Goal: Find specific page/section: Find specific page/section

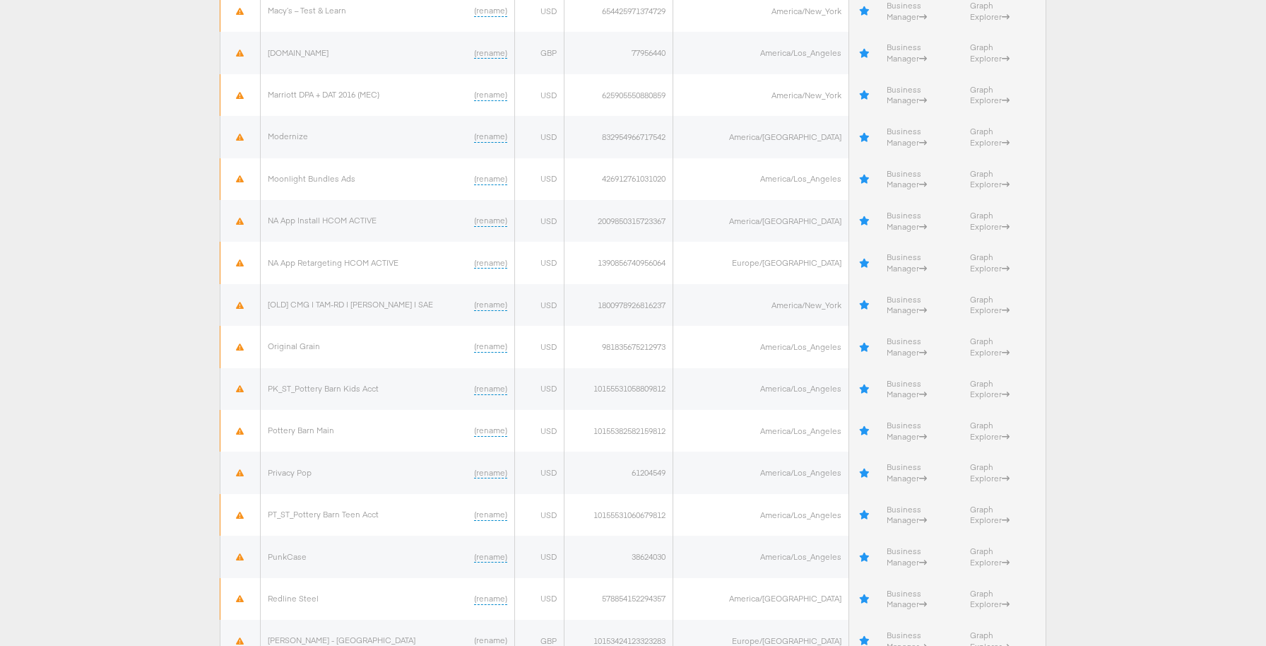
scroll to position [3100, 0]
drag, startPoint x: 683, startPoint y: 404, endPoint x: 644, endPoint y: 406, distance: 38.9
copy td "238786143"
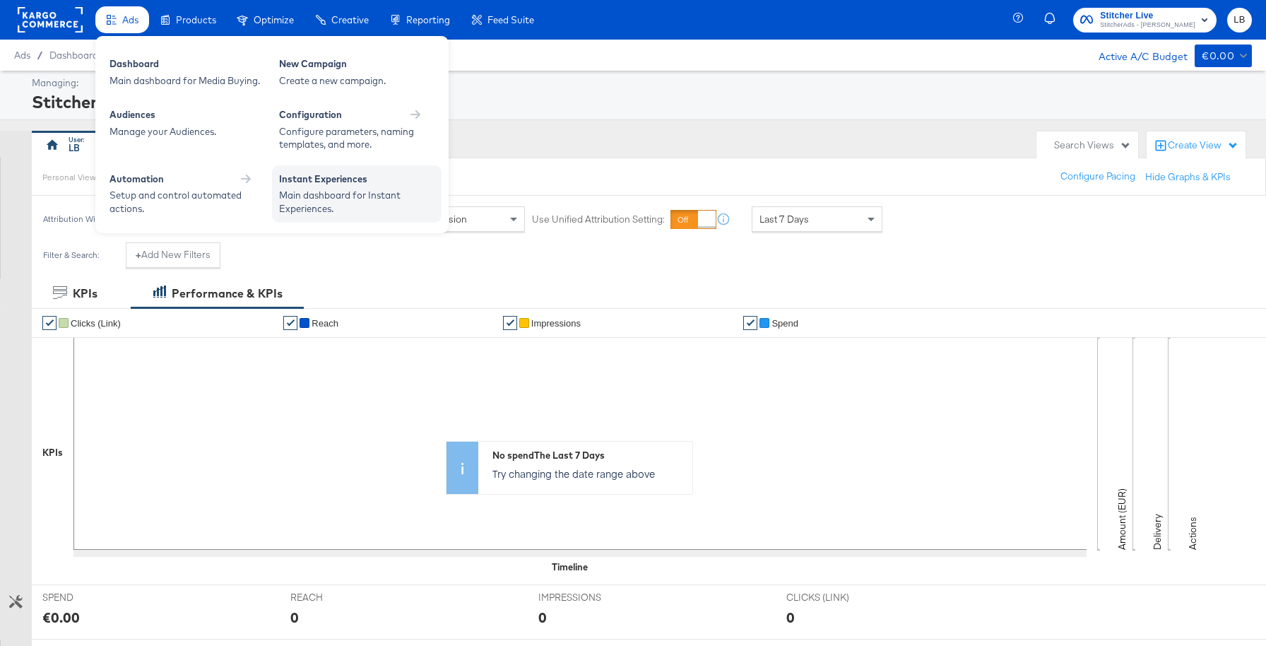
click at [335, 184] on div "Instant Experiences" at bounding box center [356, 180] width 155 height 17
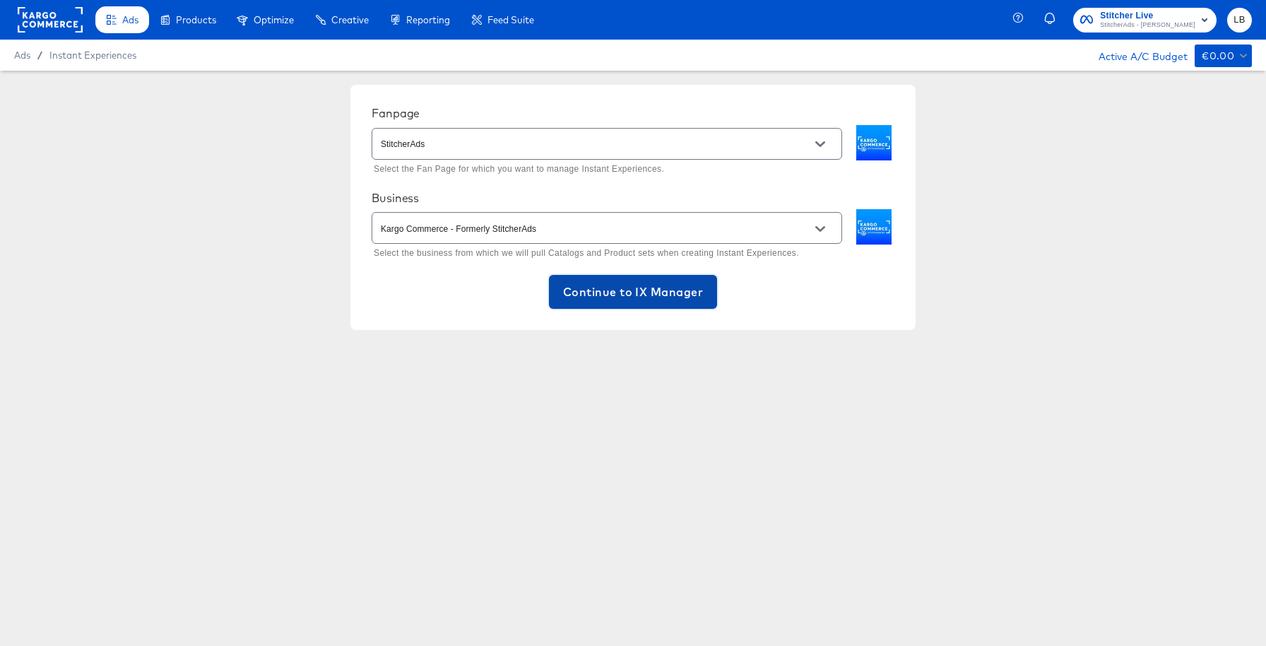
click at [648, 300] on span "Continue to IX Manager" at bounding box center [633, 292] width 140 height 20
